Goal: Task Accomplishment & Management: Manage account settings

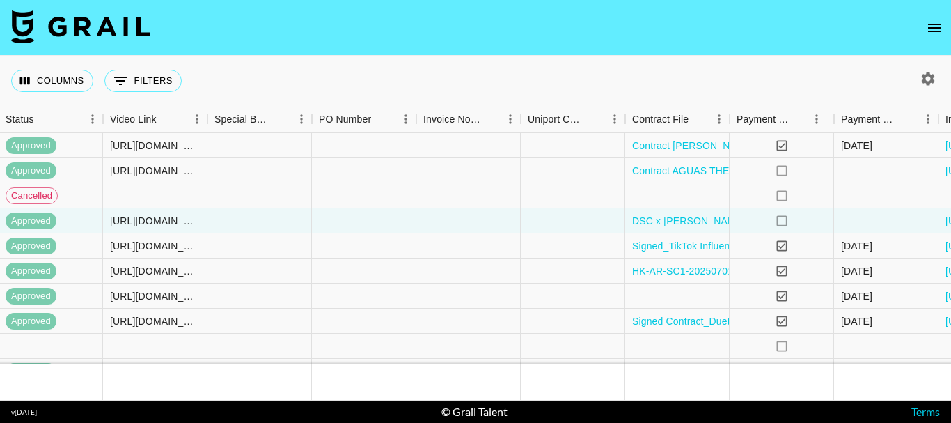
scroll to position [70, 1241]
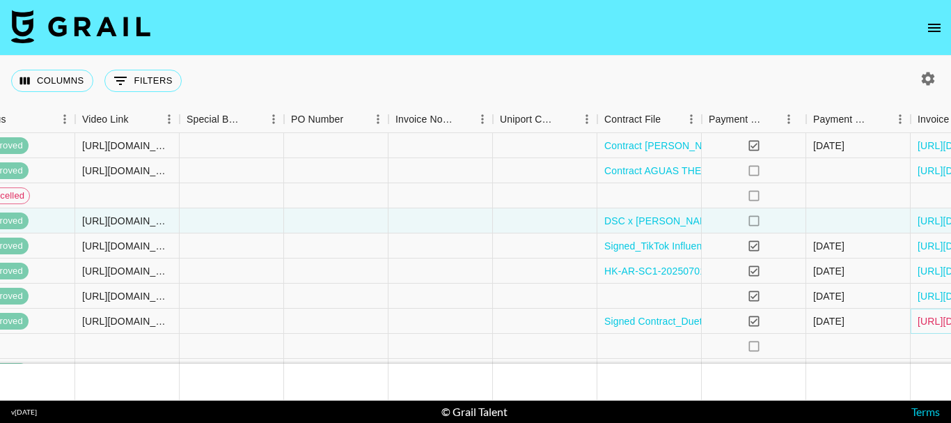
click at [922, 322] on link "https://in.xero.com/AJzx3vmuoN5g5d7Ahgp26gdFR52DUUCBDAHcRWQV" at bounding box center [970, 321] width 105 height 14
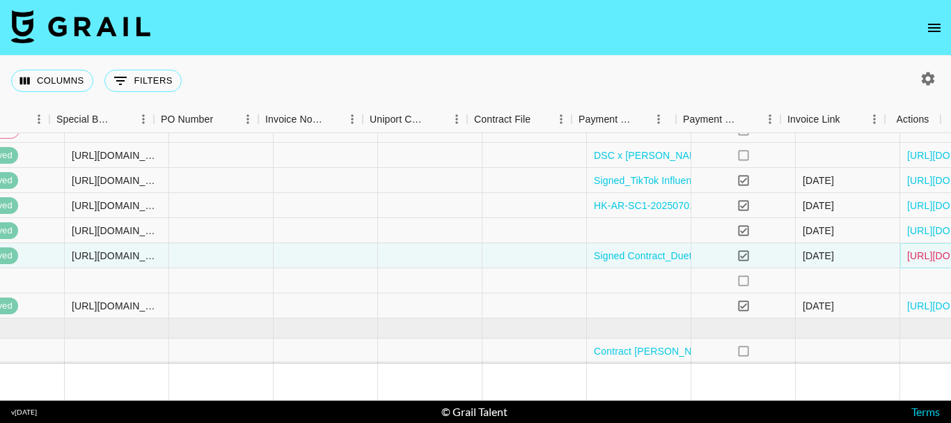
scroll to position [139, 1371]
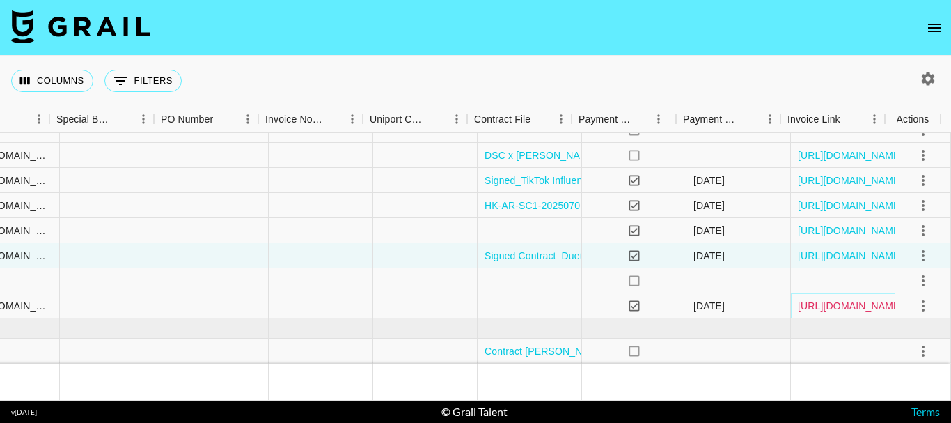
click at [852, 306] on link "https://in.xero.com/EZgeOXDZcaoBDV5ZHeGsKEUkENu4LkOb6Ybs5oRE" at bounding box center [850, 306] width 105 height 14
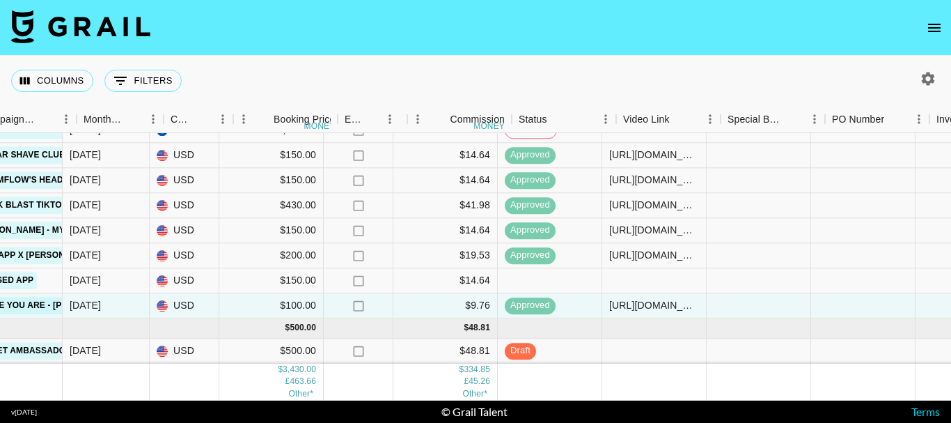
scroll to position [146, 700]
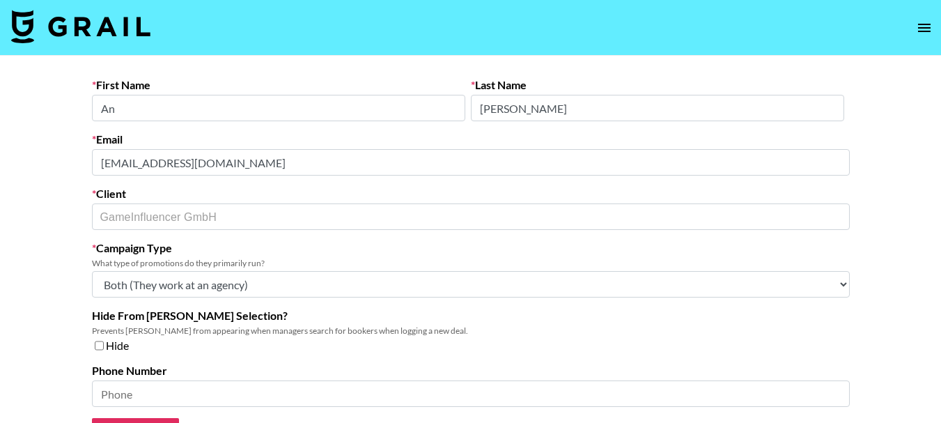
select select "Multi"
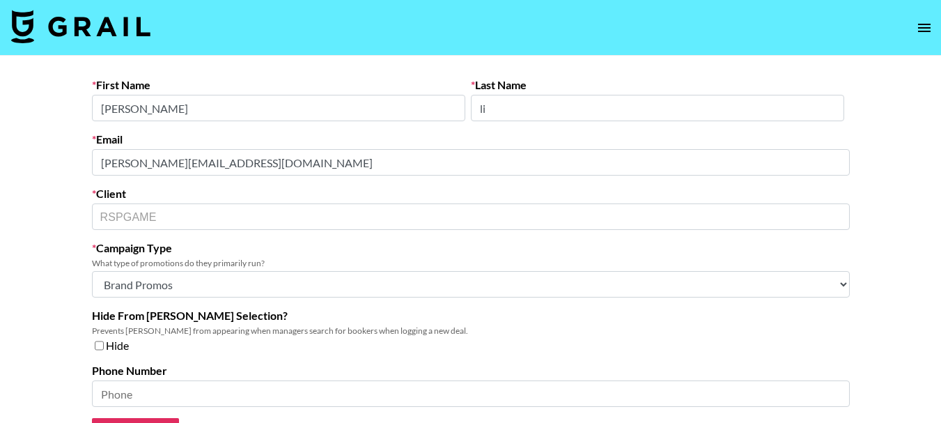
select select "Brand"
select select "Multi"
select select "Brand"
